Goal: Task Accomplishment & Management: Manage account settings

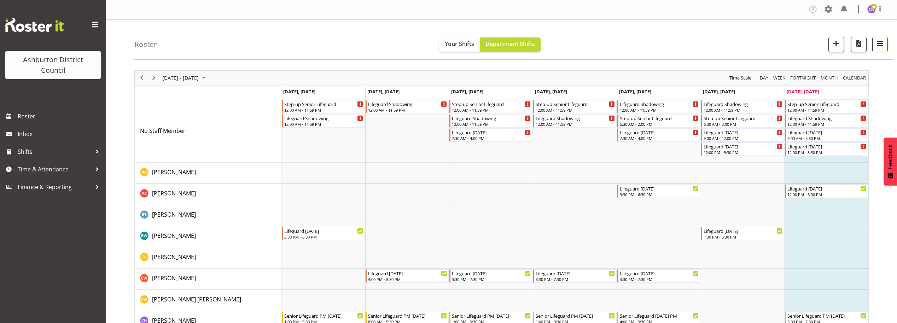
click at [884, 39] on span "button" at bounding box center [879, 43] width 9 height 9
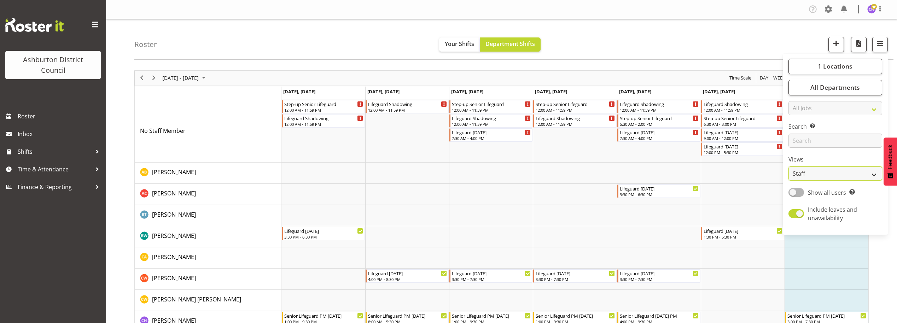
click at [813, 170] on select "Staff Role Shift - Horizontal Shift - Vertical Staff - Location" at bounding box center [835, 173] width 94 height 14
select select "shift"
click at [789, 166] on select "Staff Role Shift - Horizontal Shift - Vertical Staff - Location" at bounding box center [835, 173] width 94 height 14
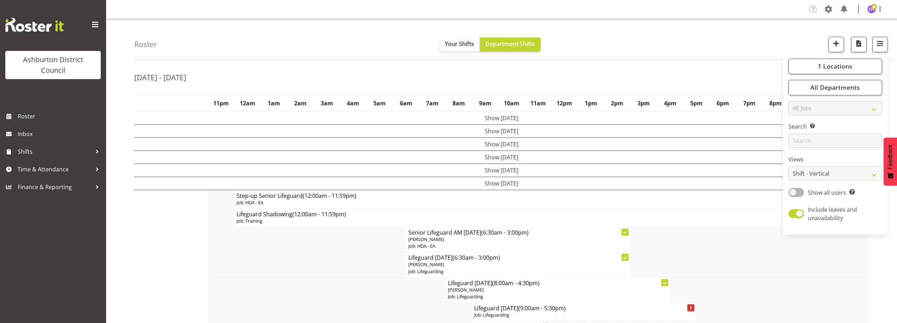
click at [641, 43] on div "Roster Your Shifts Department Shifts 1 Locations [GEOGRAPHIC_DATA] [GEOGRAPHIC_…" at bounding box center [513, 39] width 759 height 41
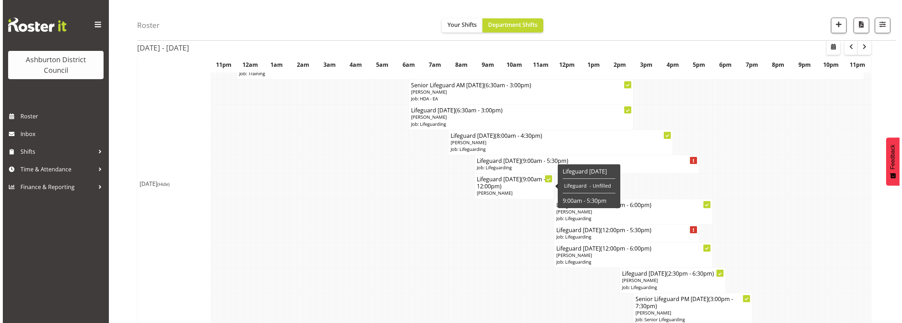
scroll to position [155, 0]
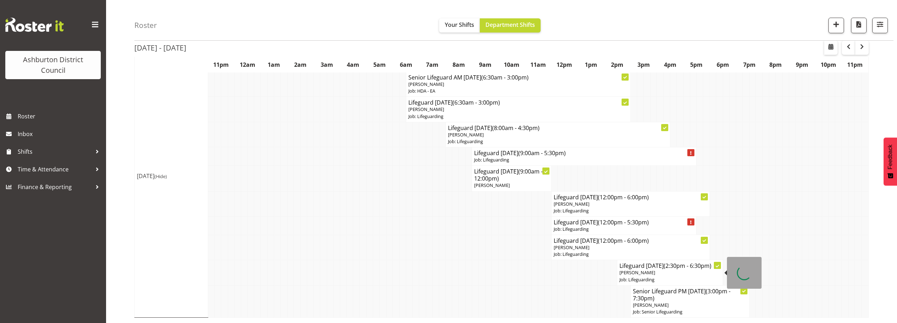
click at [689, 273] on p "[PERSON_NAME]" at bounding box center [669, 272] width 101 height 7
click at [671, 267] on span "(2:30pm - 6:30pm)" at bounding box center [687, 266] width 48 height 8
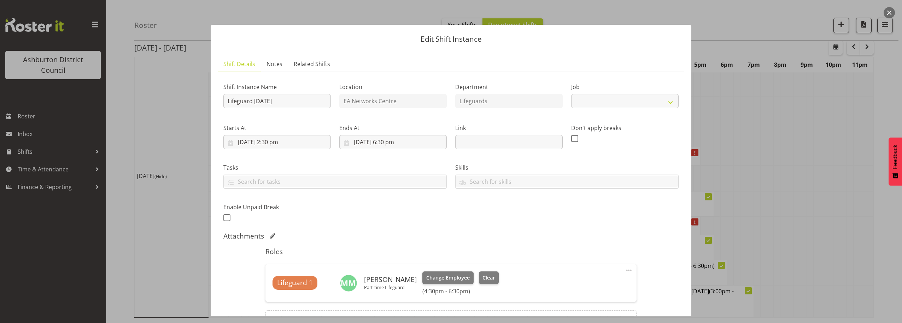
select select
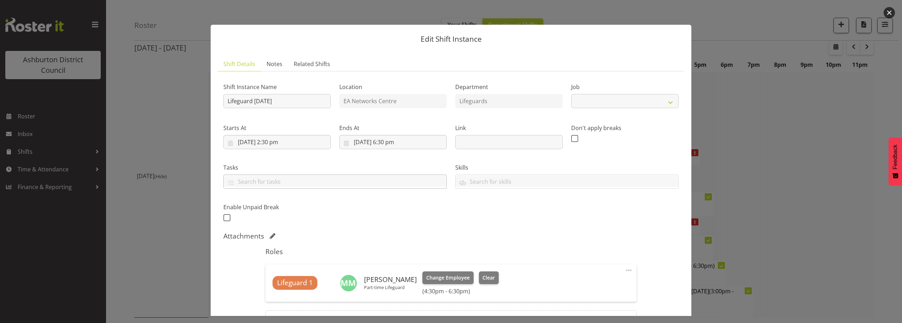
select select "38"
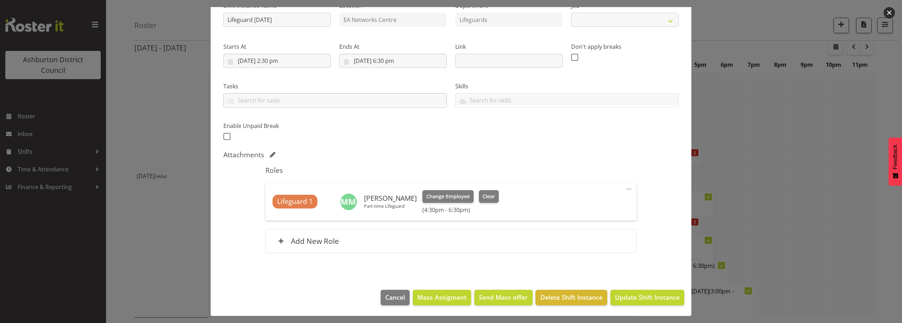
select select "38"
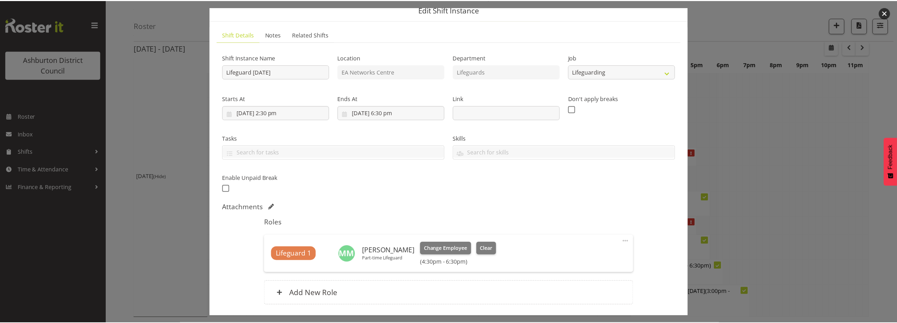
scroll to position [0, 0]
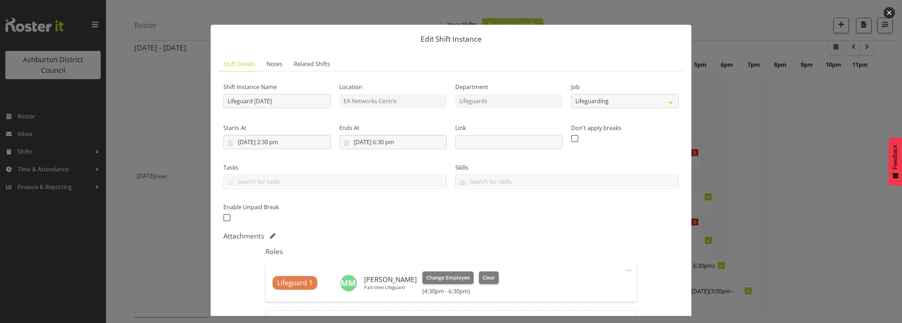
click at [890, 9] on button "button" at bounding box center [889, 12] width 11 height 11
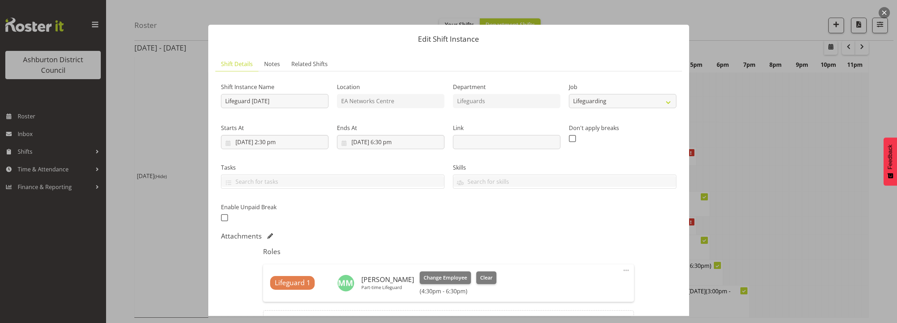
click at [884, 11] on button "button" at bounding box center [883, 12] width 11 height 11
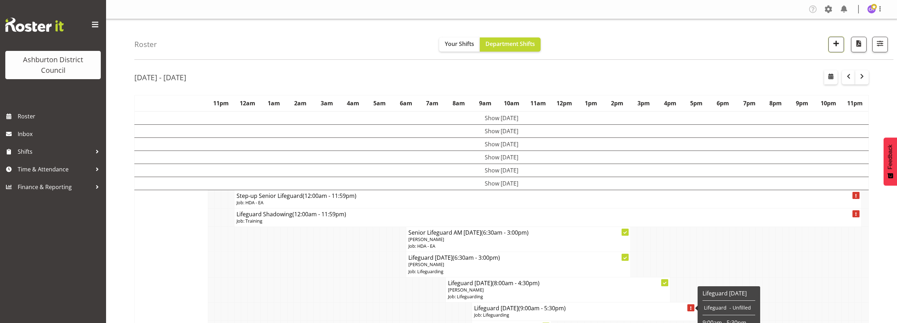
click at [840, 37] on button "button" at bounding box center [836, 45] width 16 height 16
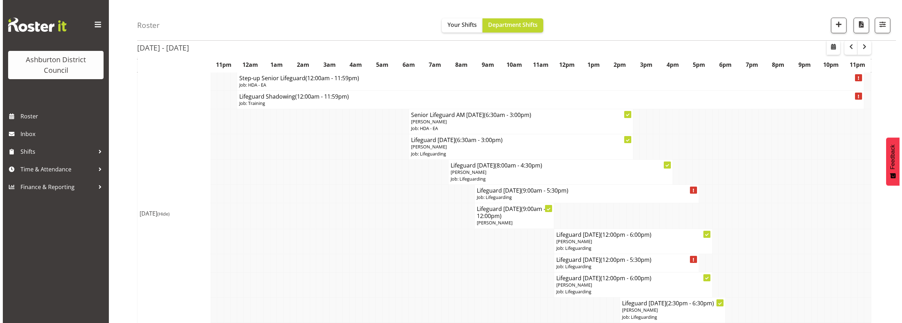
scroll to position [155, 0]
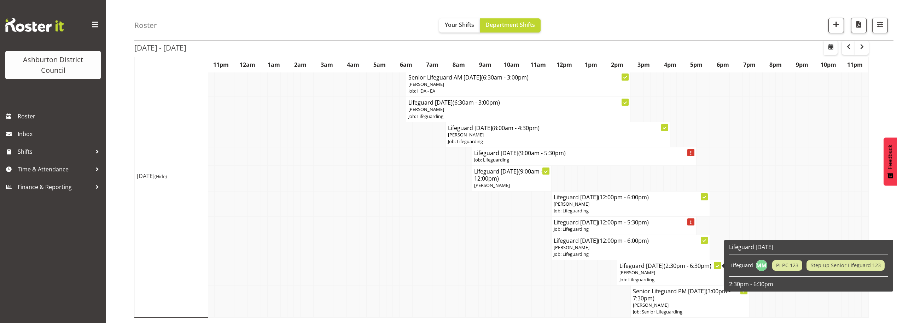
click at [645, 265] on h4 "Lifeguard [DATE] (2:30pm - 6:30pm)" at bounding box center [669, 265] width 101 height 7
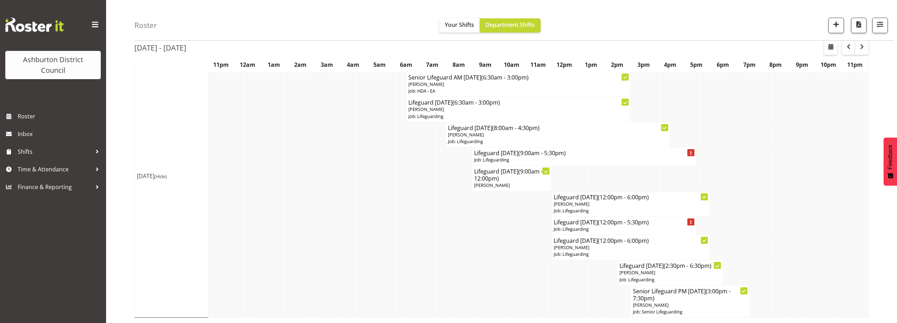
select select
select select "7"
select select "2025"
select select "14"
select select "30"
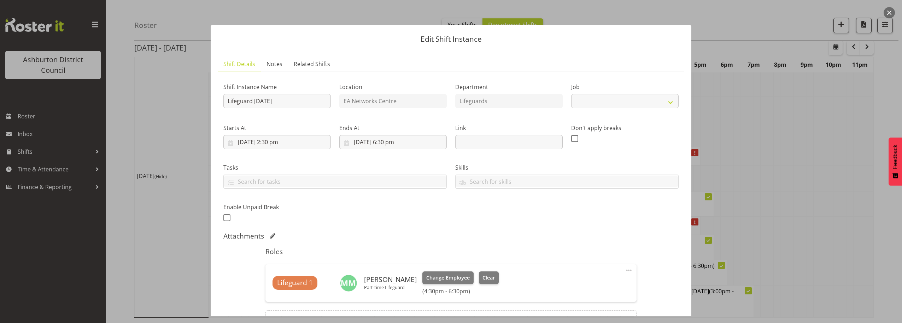
select select "38"
click at [282, 144] on input "[DATE] 2:30 pm" at bounding box center [276, 142] width 107 height 14
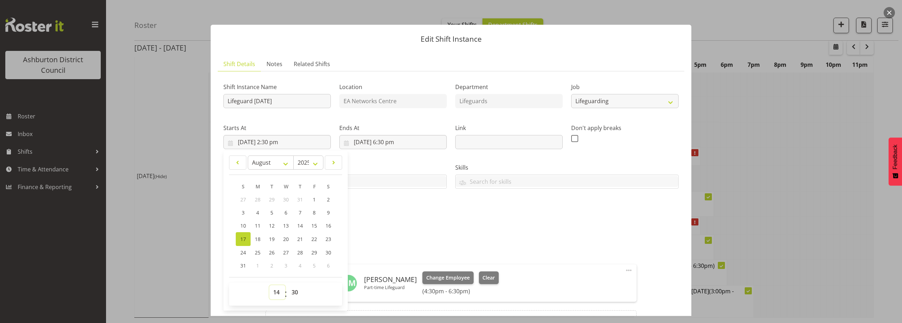
click at [273, 294] on select "00 01 02 03 04 05 06 07 08 09 10 11 12 13 14 15 16 17 18 19 20 21 22 23" at bounding box center [277, 292] width 16 height 14
select select "16"
click at [269, 285] on select "00 01 02 03 04 05 06 07 08 09 10 11 12 13 14 15 16 17 18 19 20 21 22 23" at bounding box center [277, 292] width 16 height 14
type input "[DATE] 4:30 pm"
click at [588, 202] on div "Shift Instance Name Lifeguard [DATE] Location EA Networks Centre Department Lif…" at bounding box center [451, 150] width 464 height 155
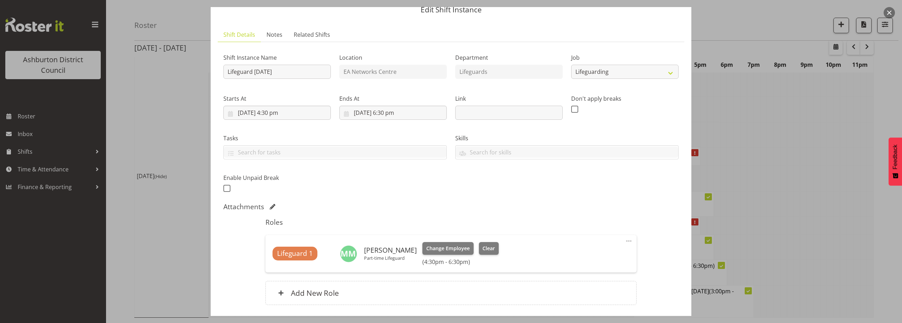
scroll to position [81, 0]
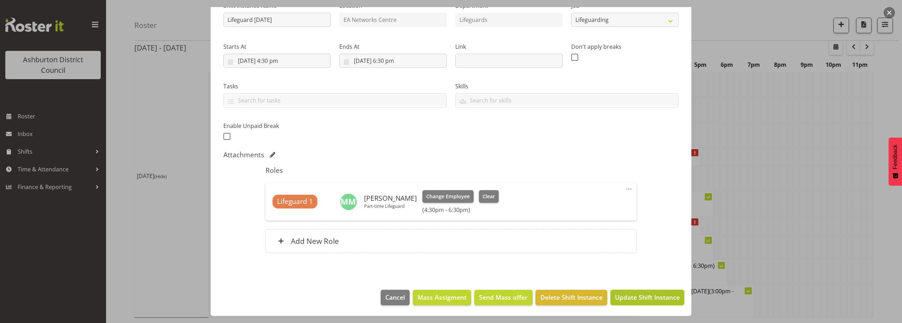
click at [627, 301] on span "Update Shift Instance" at bounding box center [647, 297] width 65 height 9
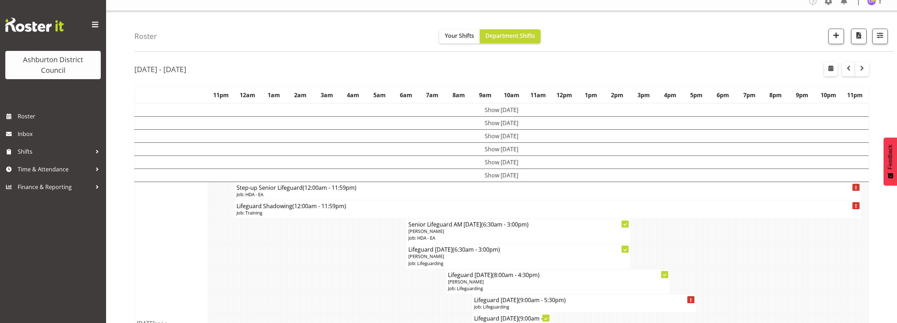
scroll to position [0, 0]
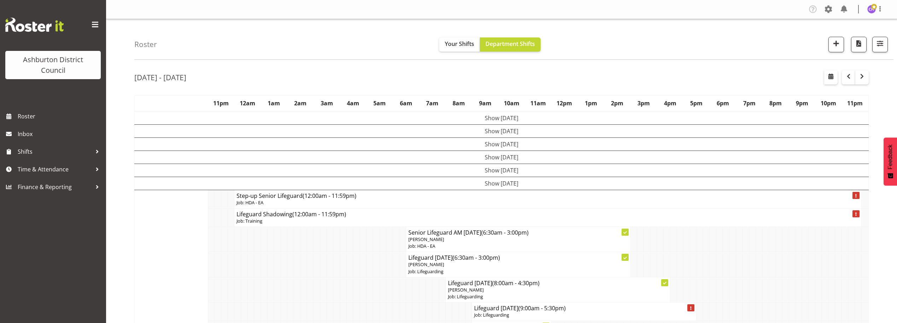
click at [471, 126] on td "Show [DATE]" at bounding box center [502, 130] width 734 height 13
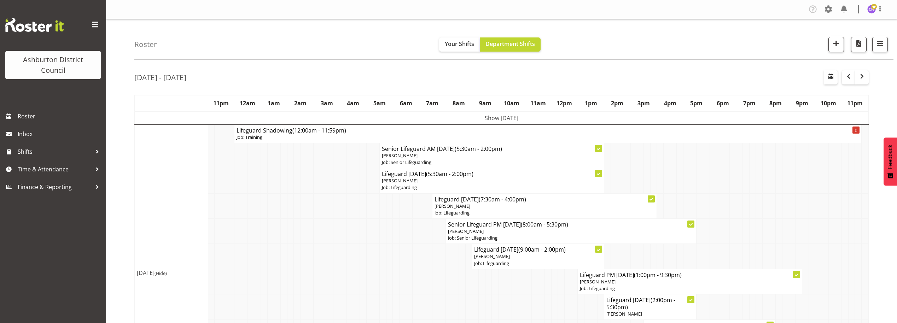
click at [496, 115] on td "Show [DATE]" at bounding box center [502, 117] width 734 height 13
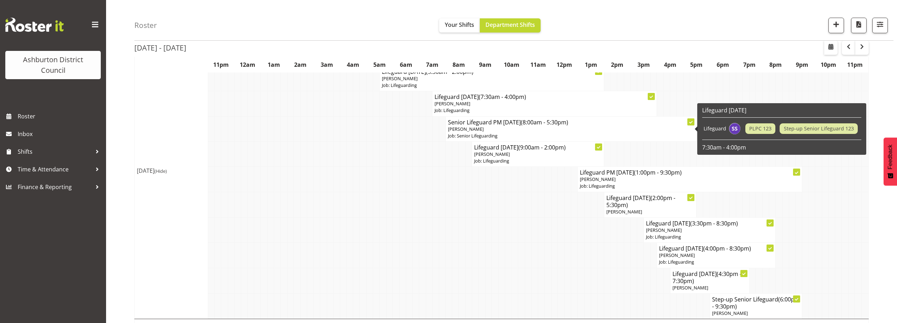
scroll to position [412, 0]
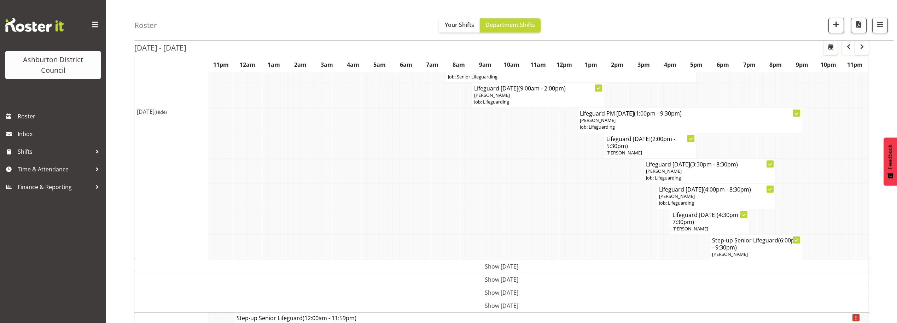
click at [845, 47] on span "button" at bounding box center [848, 46] width 8 height 8
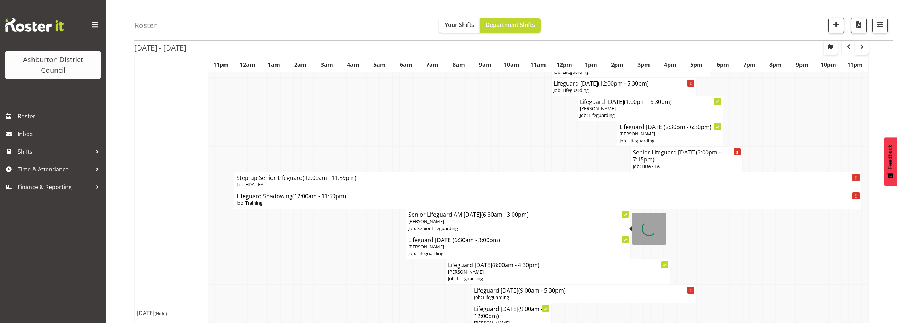
scroll to position [1751, 0]
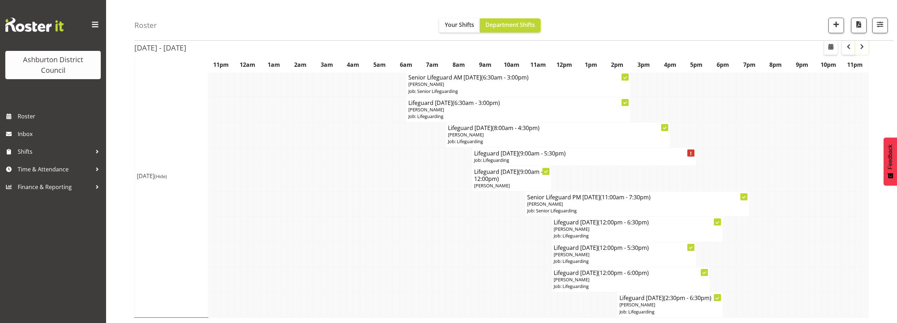
click at [866, 48] on span "button" at bounding box center [861, 46] width 8 height 8
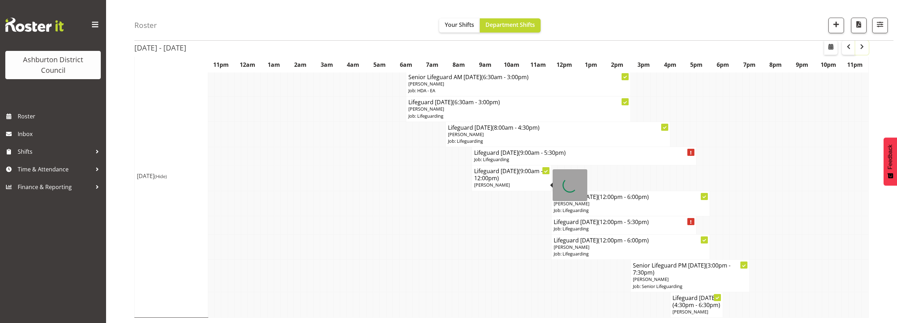
scroll to position [126, 0]
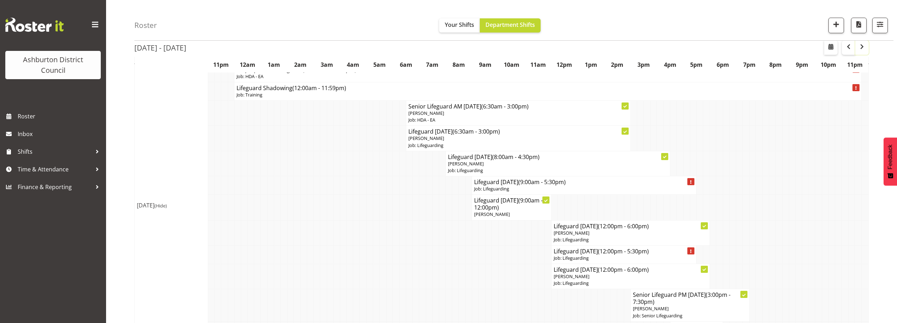
click at [863, 45] on span "button" at bounding box center [861, 46] width 8 height 8
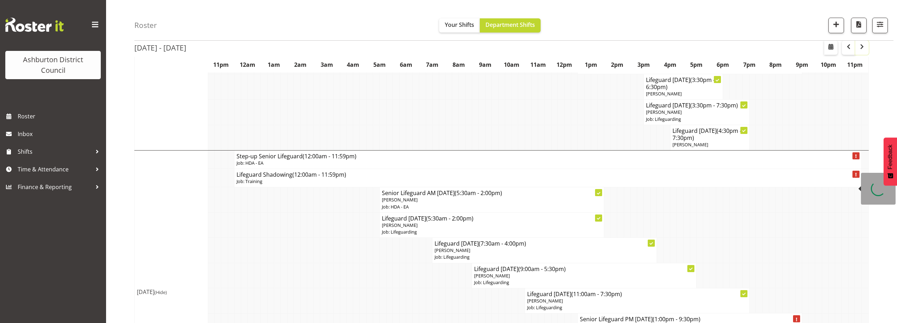
scroll to position [1275, 0]
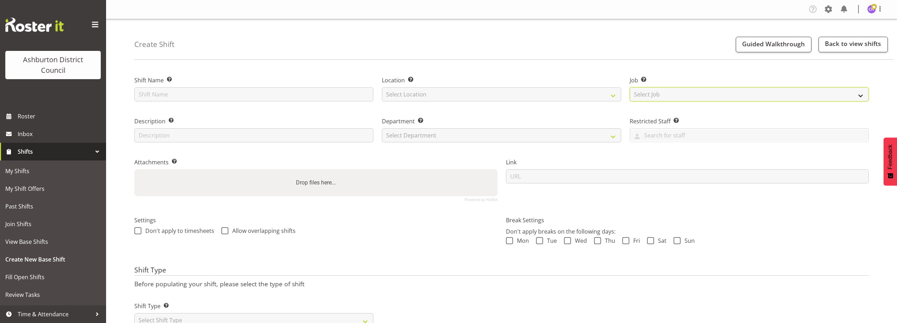
click at [656, 92] on select "Select Job Create new job Casual HDA - CSR HDA - EA Lifeguarding LTS- Alt Dutie…" at bounding box center [748, 94] width 239 height 14
select select "38"
click at [629, 87] on select "Select Job Create new job Casual HDA - CSR HDA - EA Lifeguarding LTS- Alt Dutie…" at bounding box center [748, 94] width 239 height 14
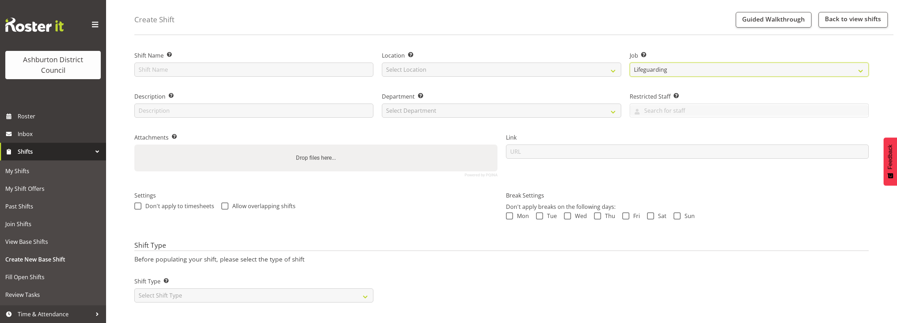
scroll to position [30, 0]
click at [402, 104] on select "Select Department Lifeguards" at bounding box center [501, 111] width 239 height 14
select select "65"
click at [382, 104] on select "Select Department Lifeguards" at bounding box center [501, 111] width 239 height 14
click at [425, 64] on select "Select Location EA Networks Centre" at bounding box center [501, 70] width 239 height 14
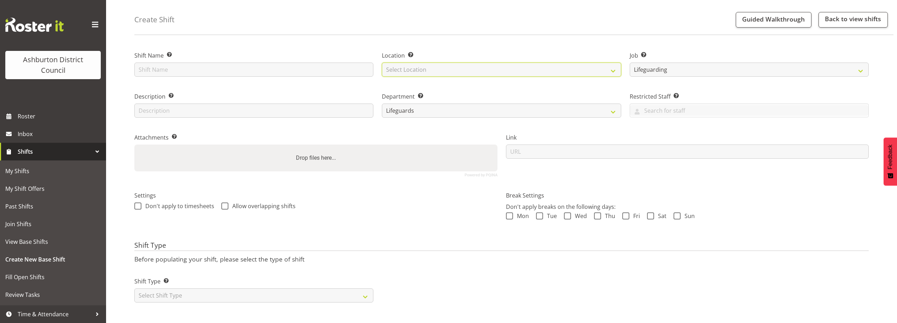
select select "64"
click at [382, 63] on select "Select Location EA Networks Centre" at bounding box center [501, 70] width 239 height 14
click at [306, 109] on input "text" at bounding box center [253, 111] width 239 height 14
click at [392, 133] on label "Attachments Add any relevant attachments to the shift (e.g. Health & Safety Pla…" at bounding box center [315, 137] width 363 height 8
click at [338, 294] on select "Select Shift Type One Off Shift Recurring Shift Rotating Shift" at bounding box center [253, 295] width 239 height 14
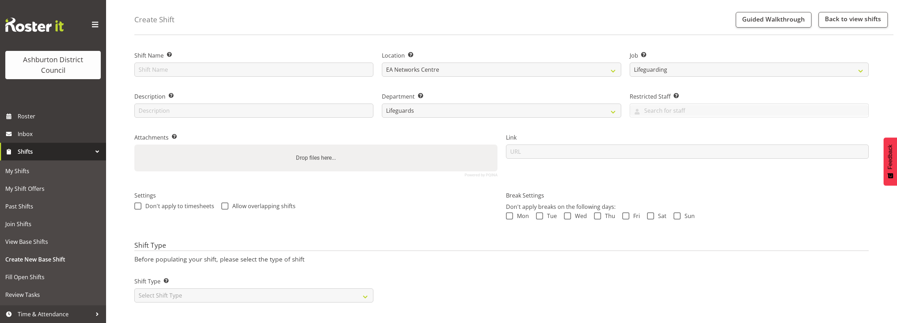
click at [419, 192] on label "Settings" at bounding box center [315, 195] width 363 height 8
